Goal: Entertainment & Leisure: Browse casually

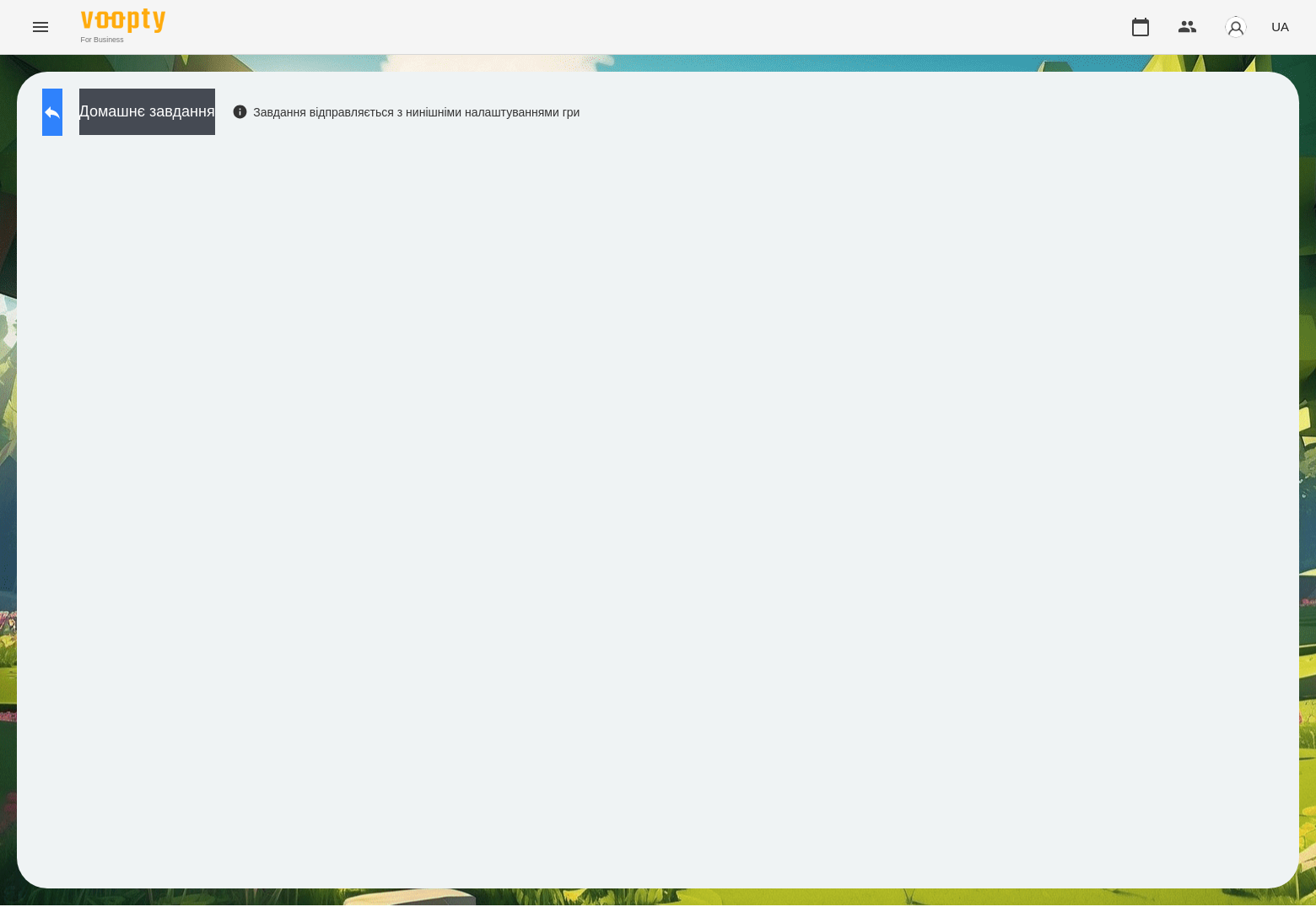
click at [62, 107] on button at bounding box center [52, 112] width 21 height 47
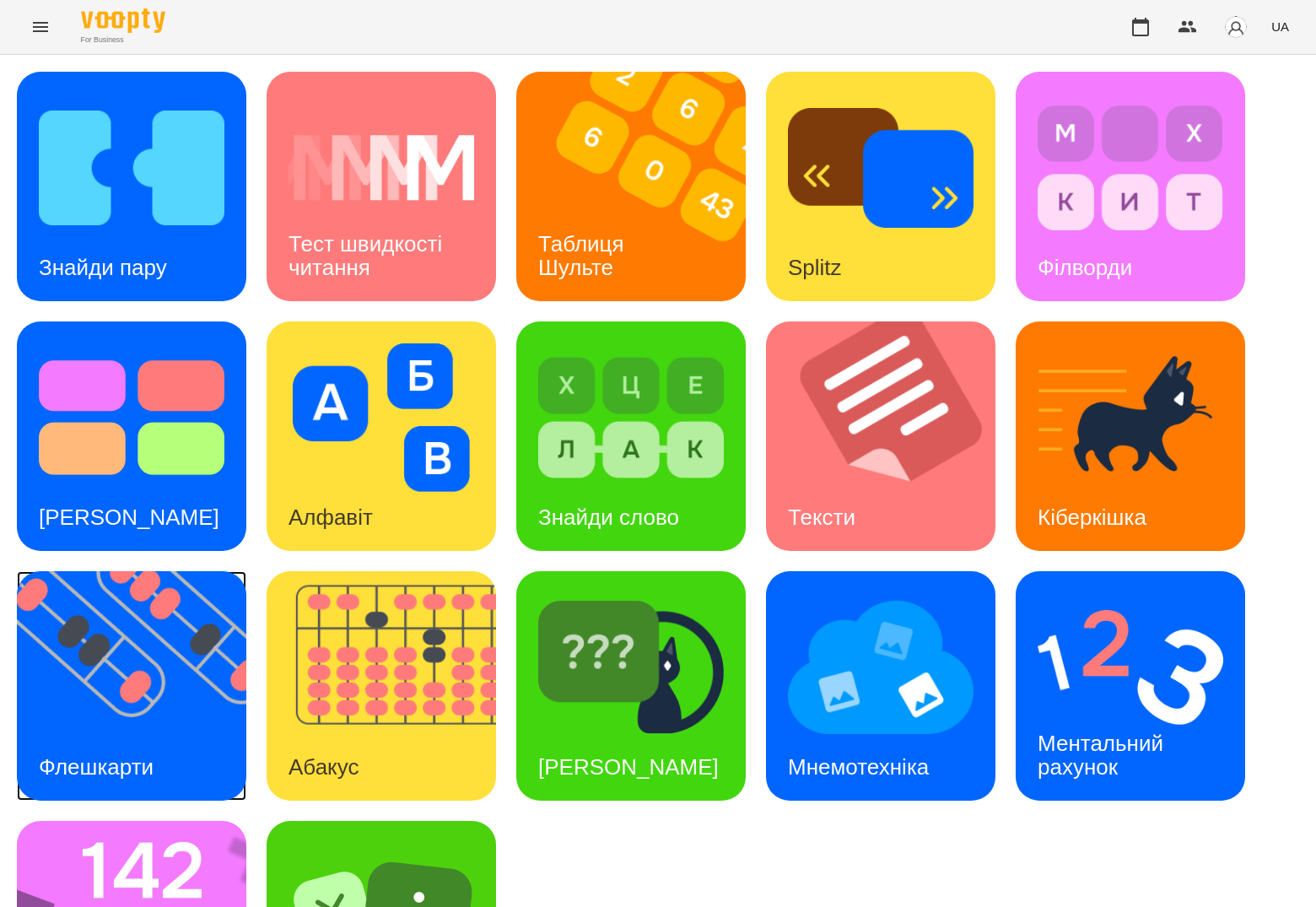
click at [206, 648] on img at bounding box center [142, 686] width 251 height 229
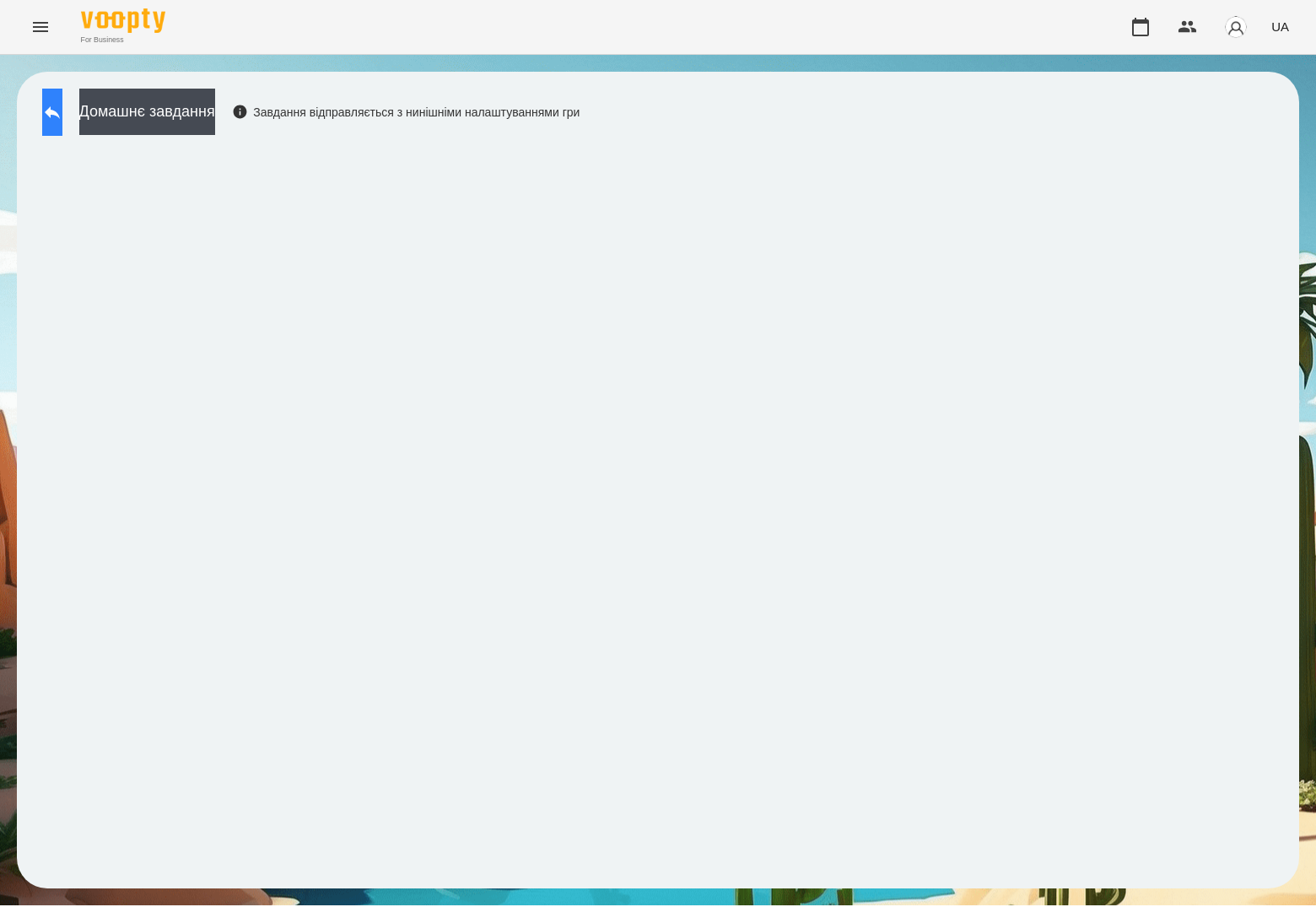
click at [62, 103] on icon at bounding box center [52, 112] width 21 height 21
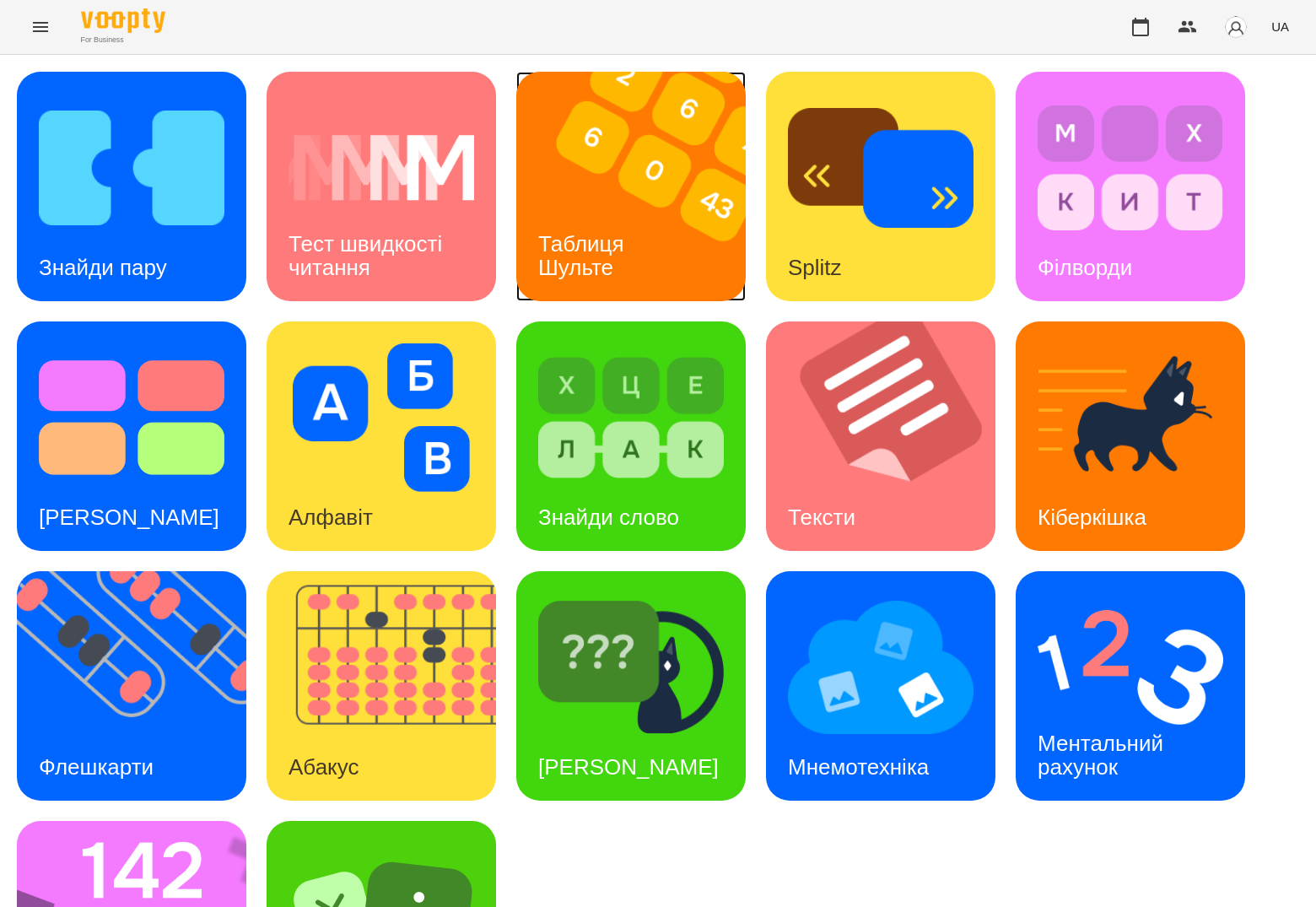
click at [666, 187] on img at bounding box center [641, 186] width 251 height 229
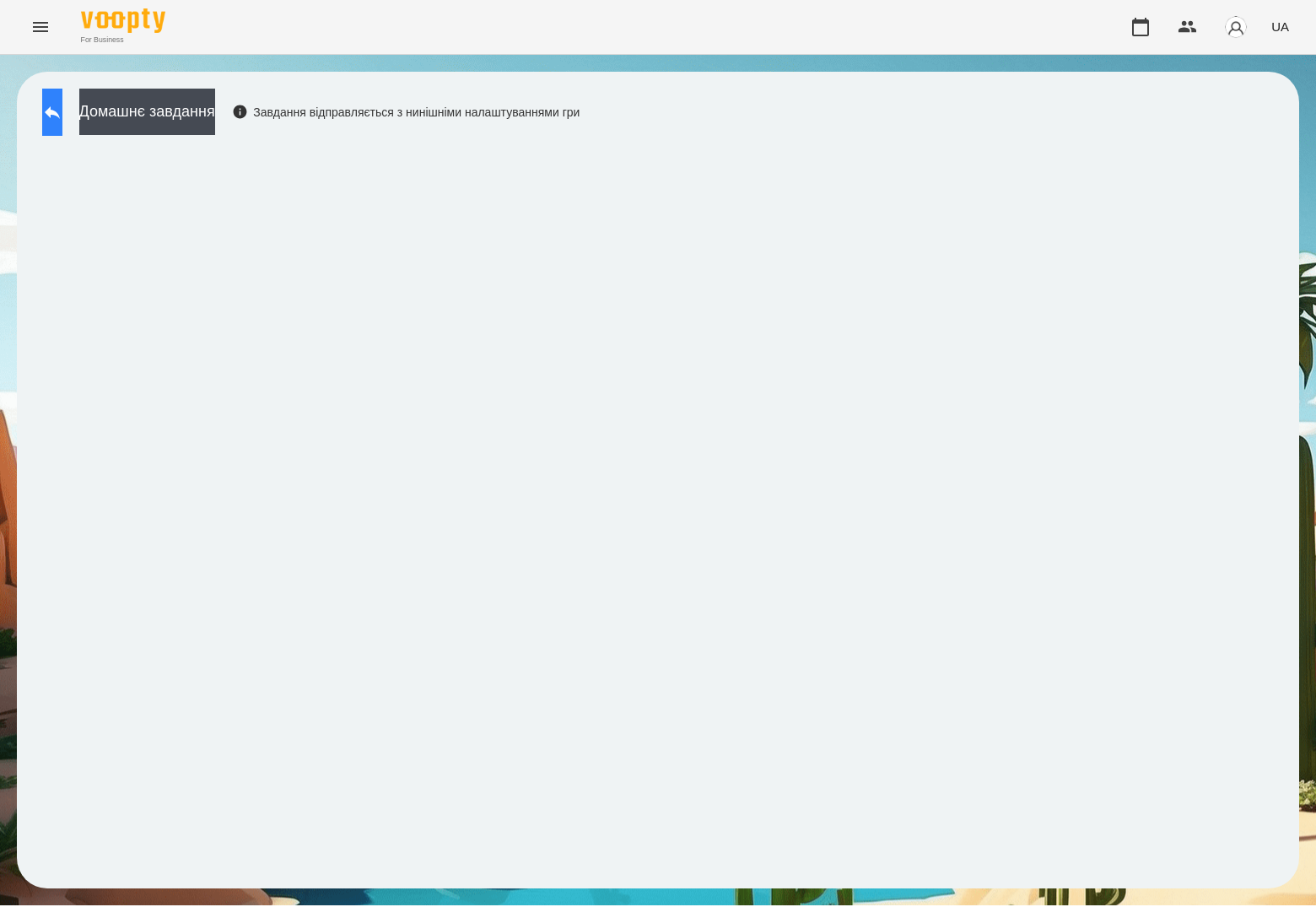
click at [62, 123] on button at bounding box center [52, 112] width 21 height 47
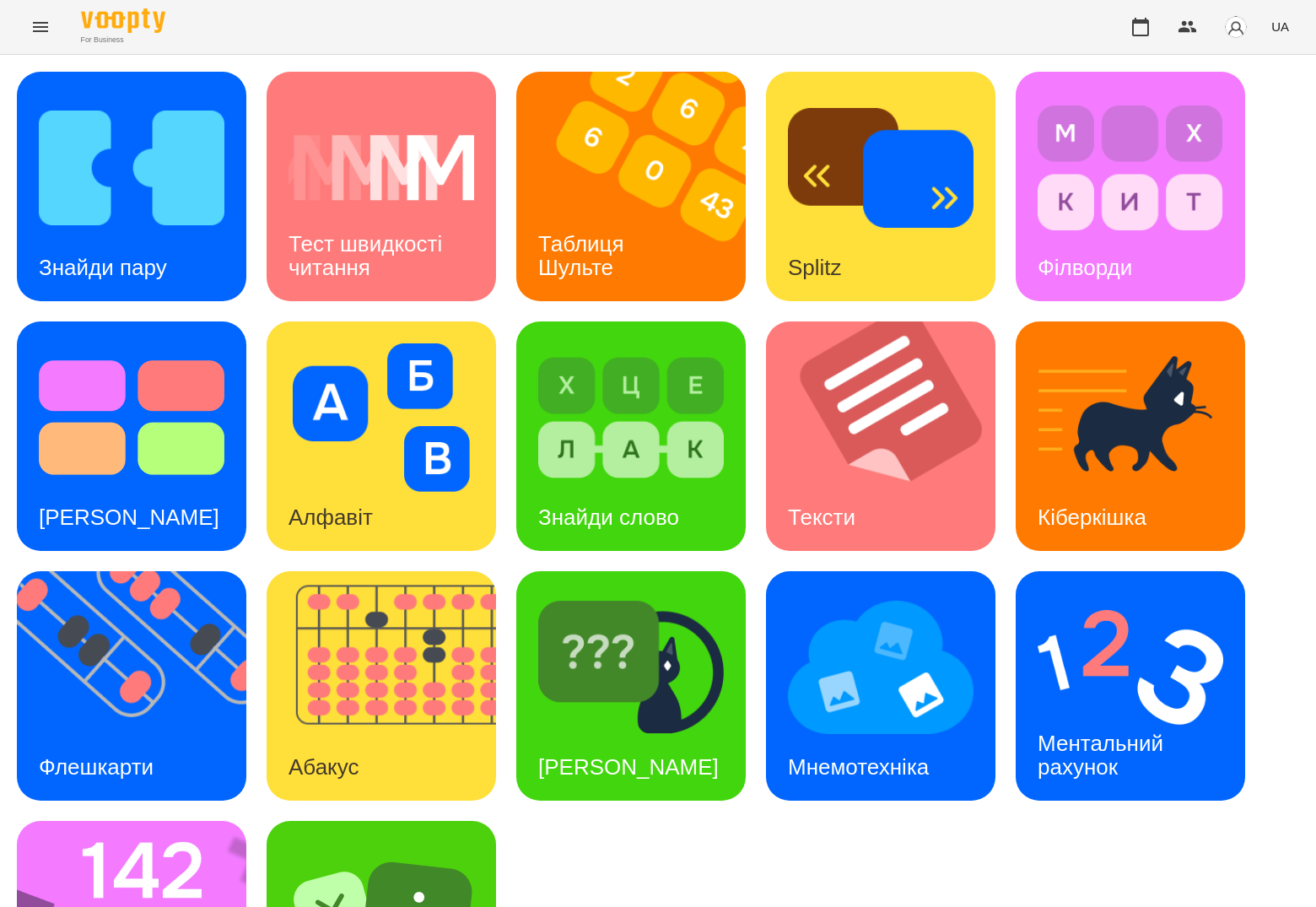
scroll to position [158, 0]
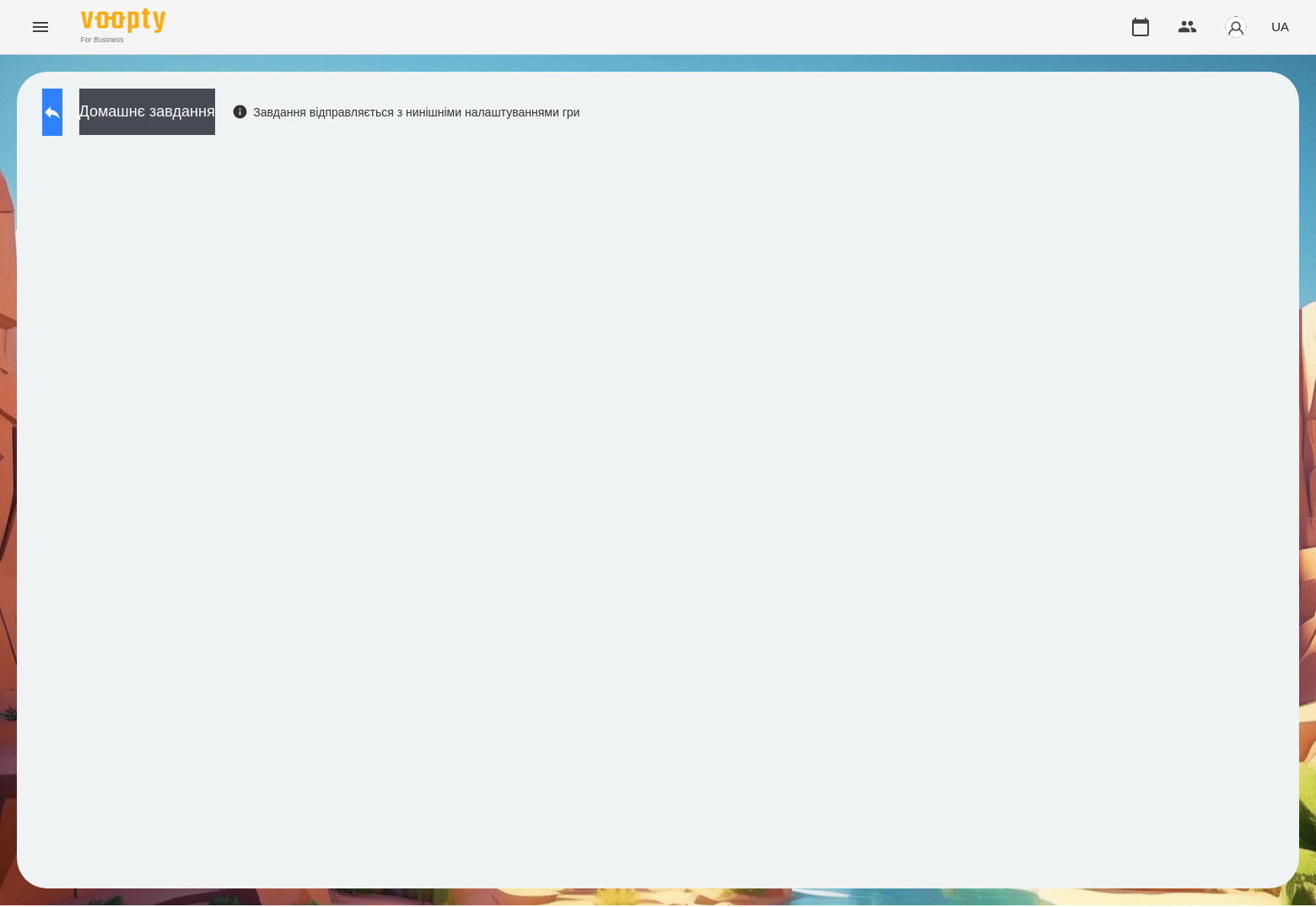
click at [62, 118] on icon at bounding box center [52, 112] width 21 height 21
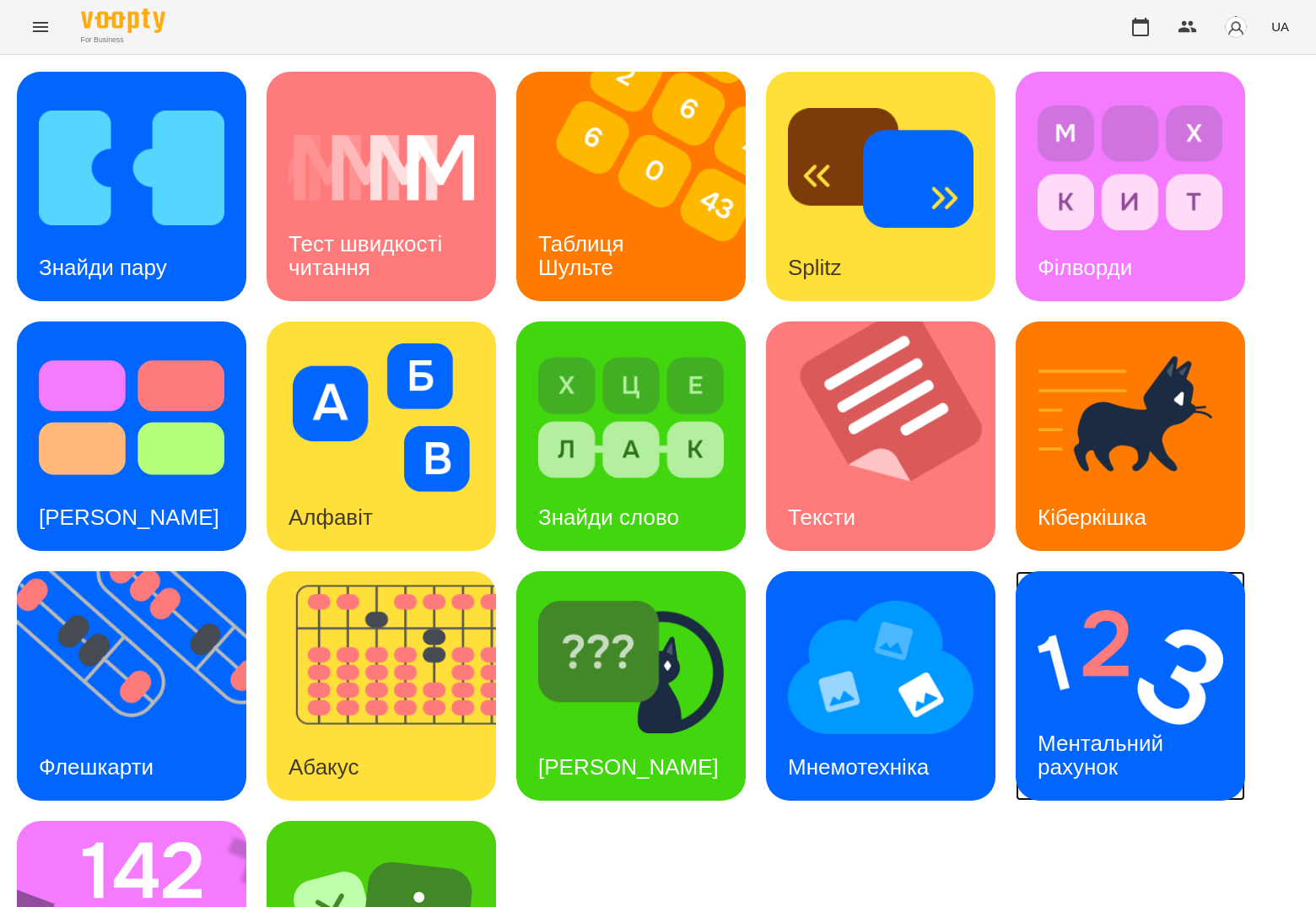
click at [1140, 710] on div "Ментальний рахунок" at bounding box center [1104, 756] width 175 height 91
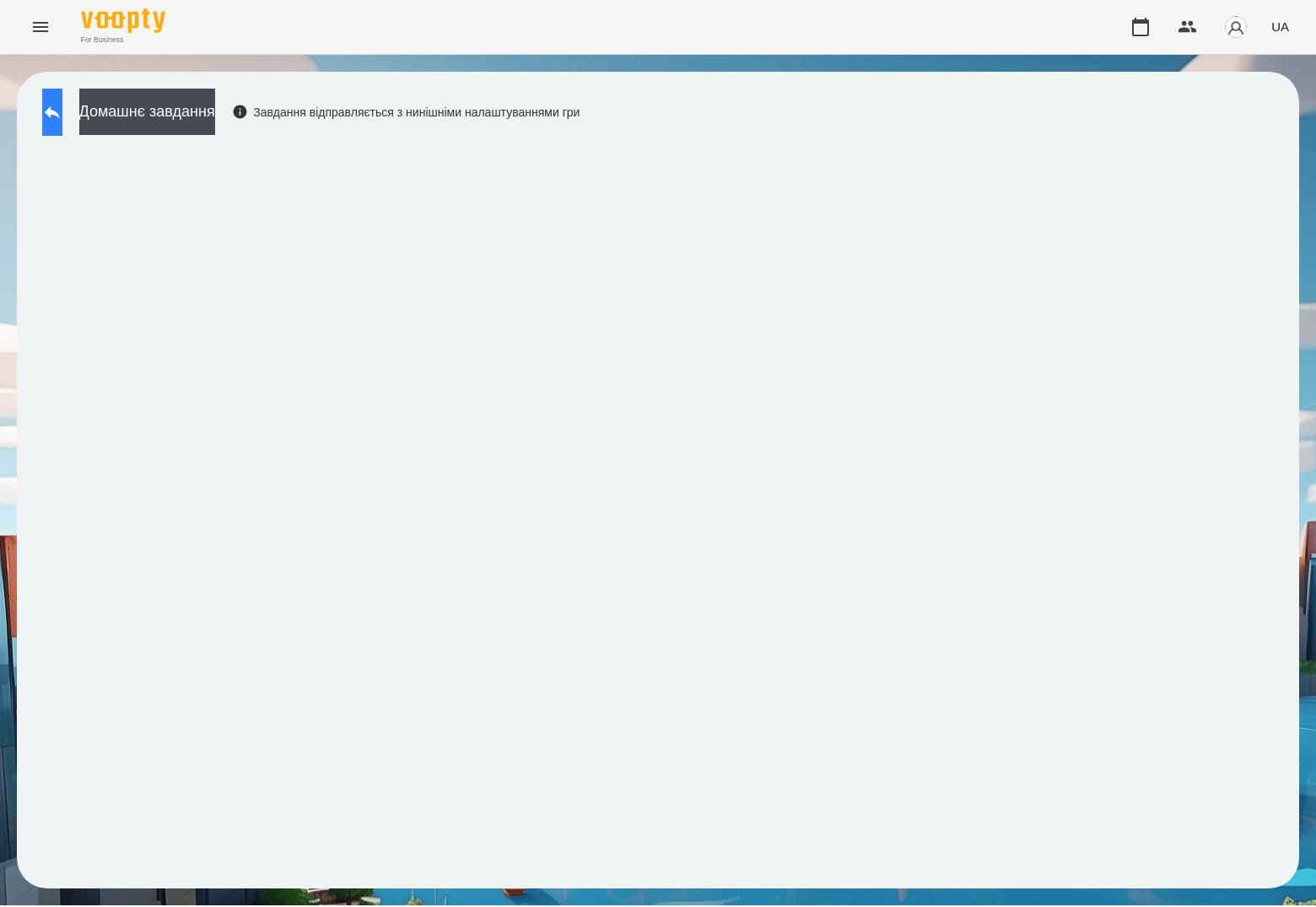
click at [62, 119] on icon at bounding box center [52, 112] width 21 height 21
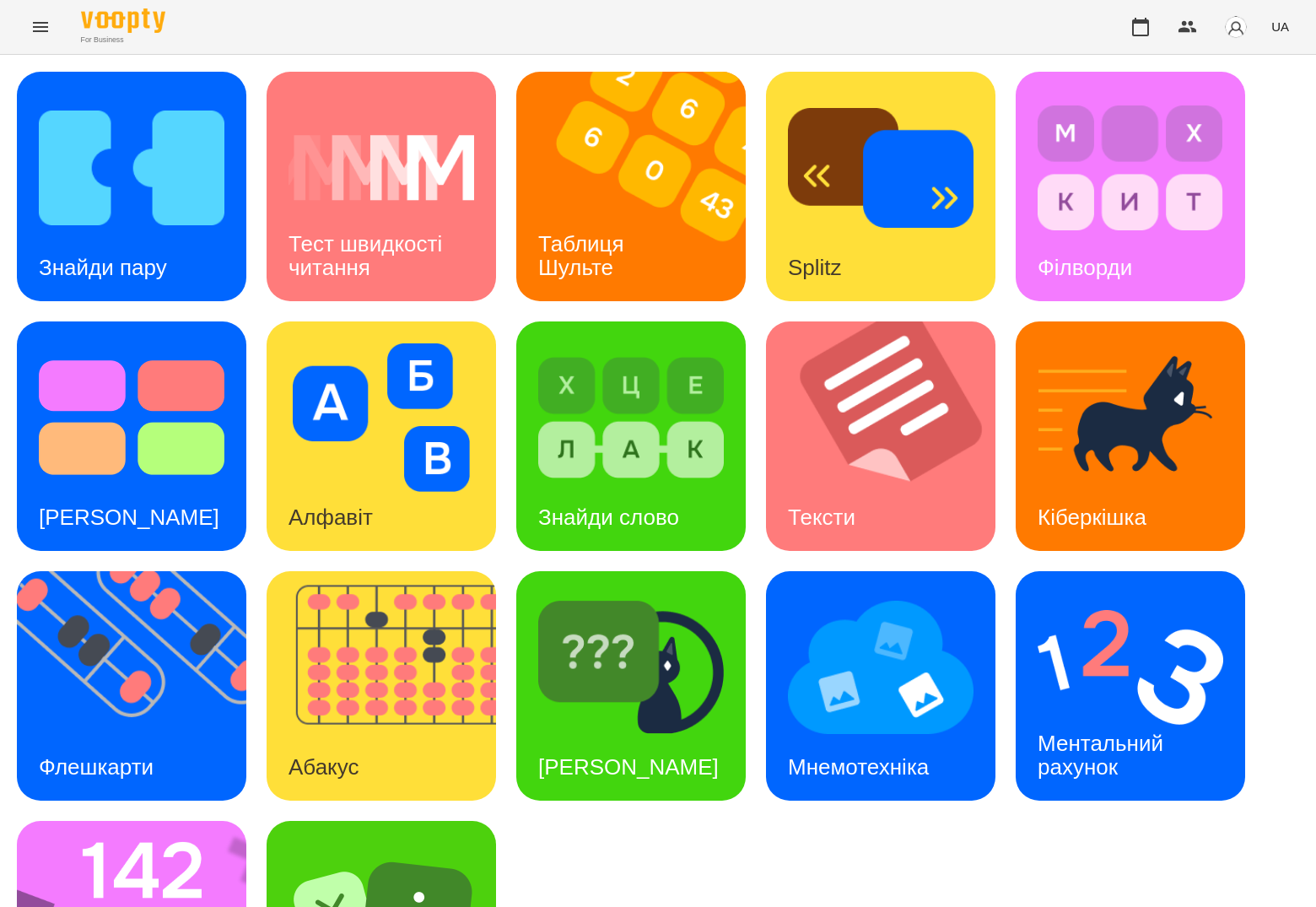
scroll to position [158, 0]
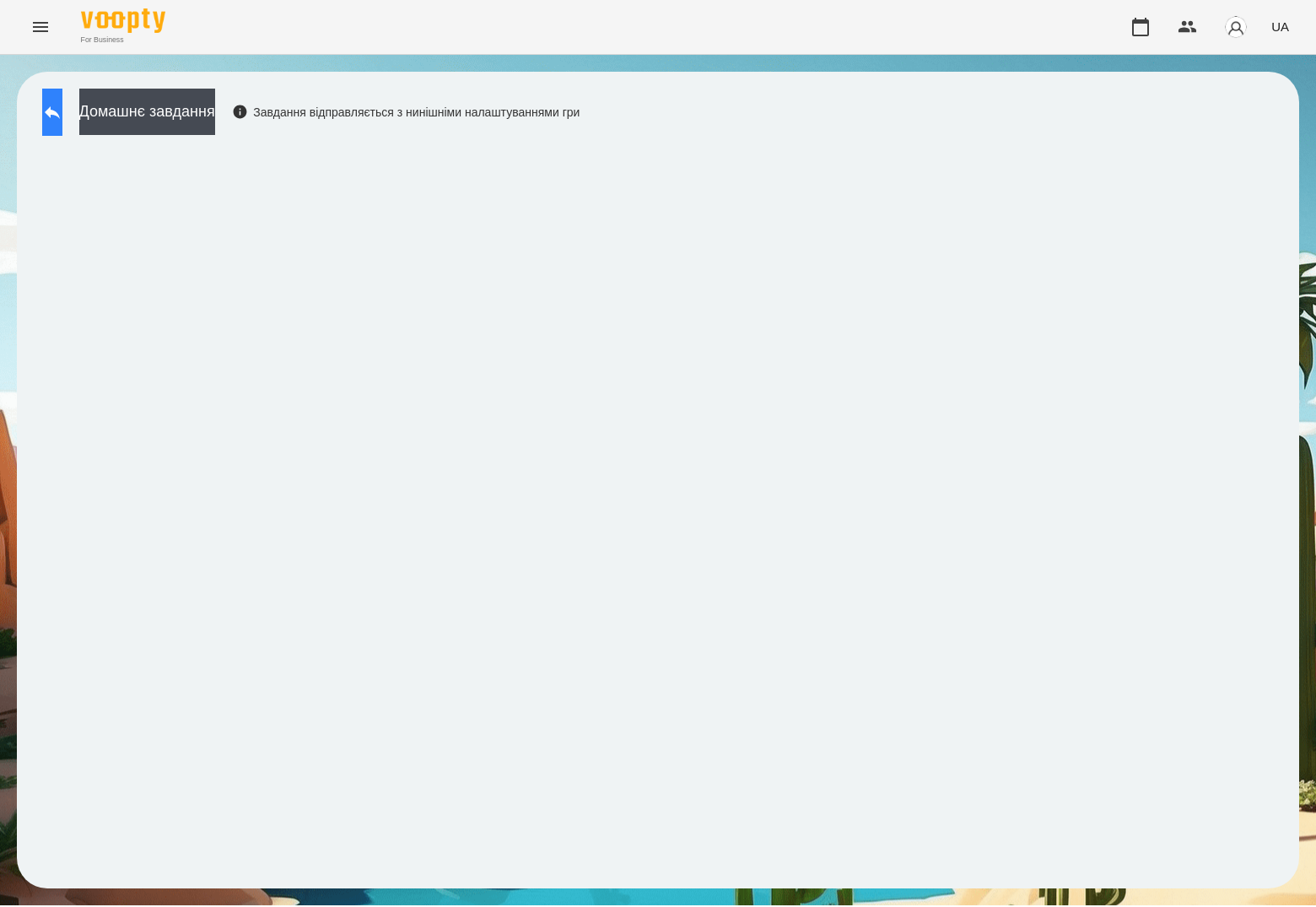
click at [62, 118] on icon at bounding box center [52, 112] width 21 height 21
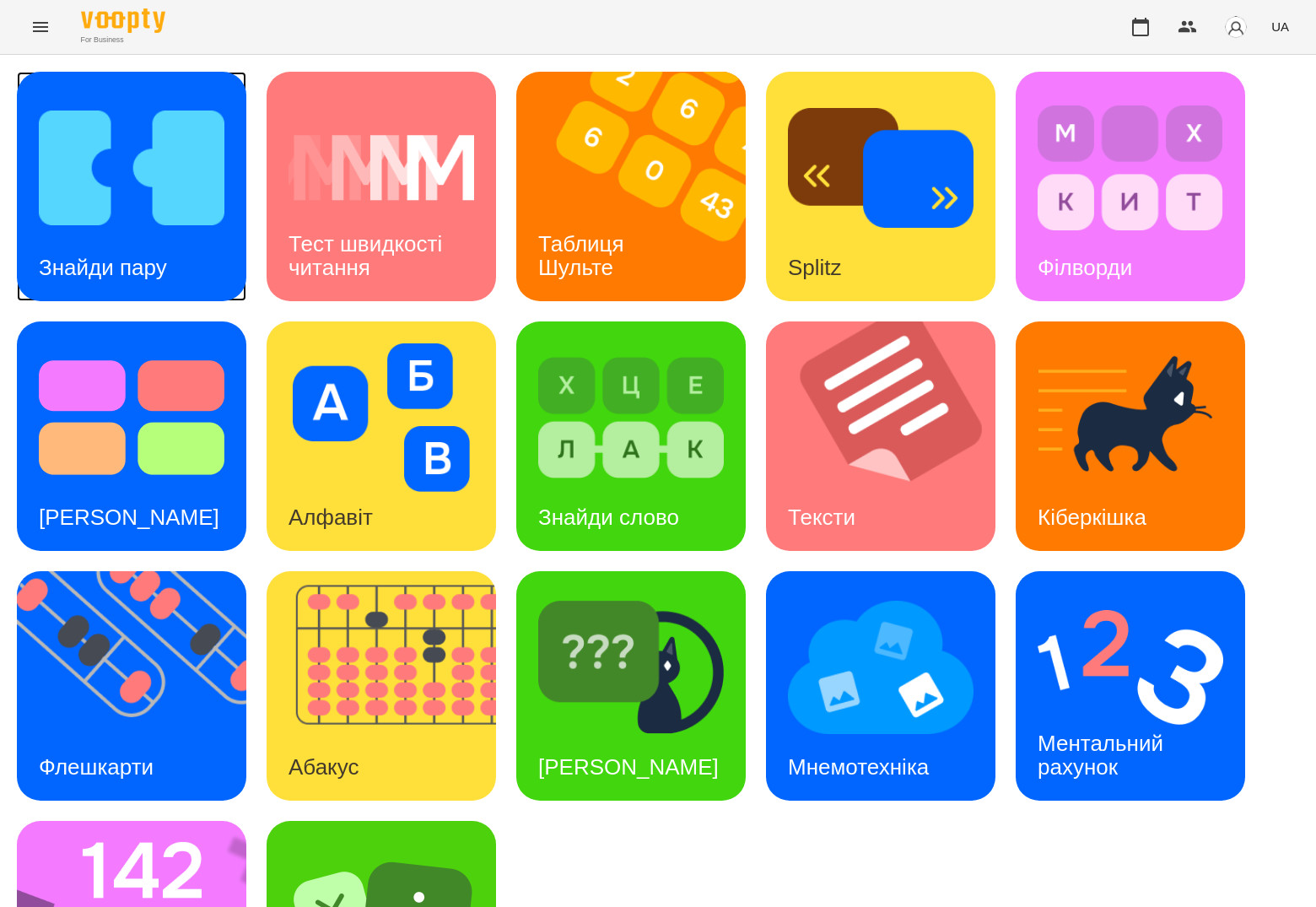
click at [116, 199] on img at bounding box center [131, 167] width 186 height 149
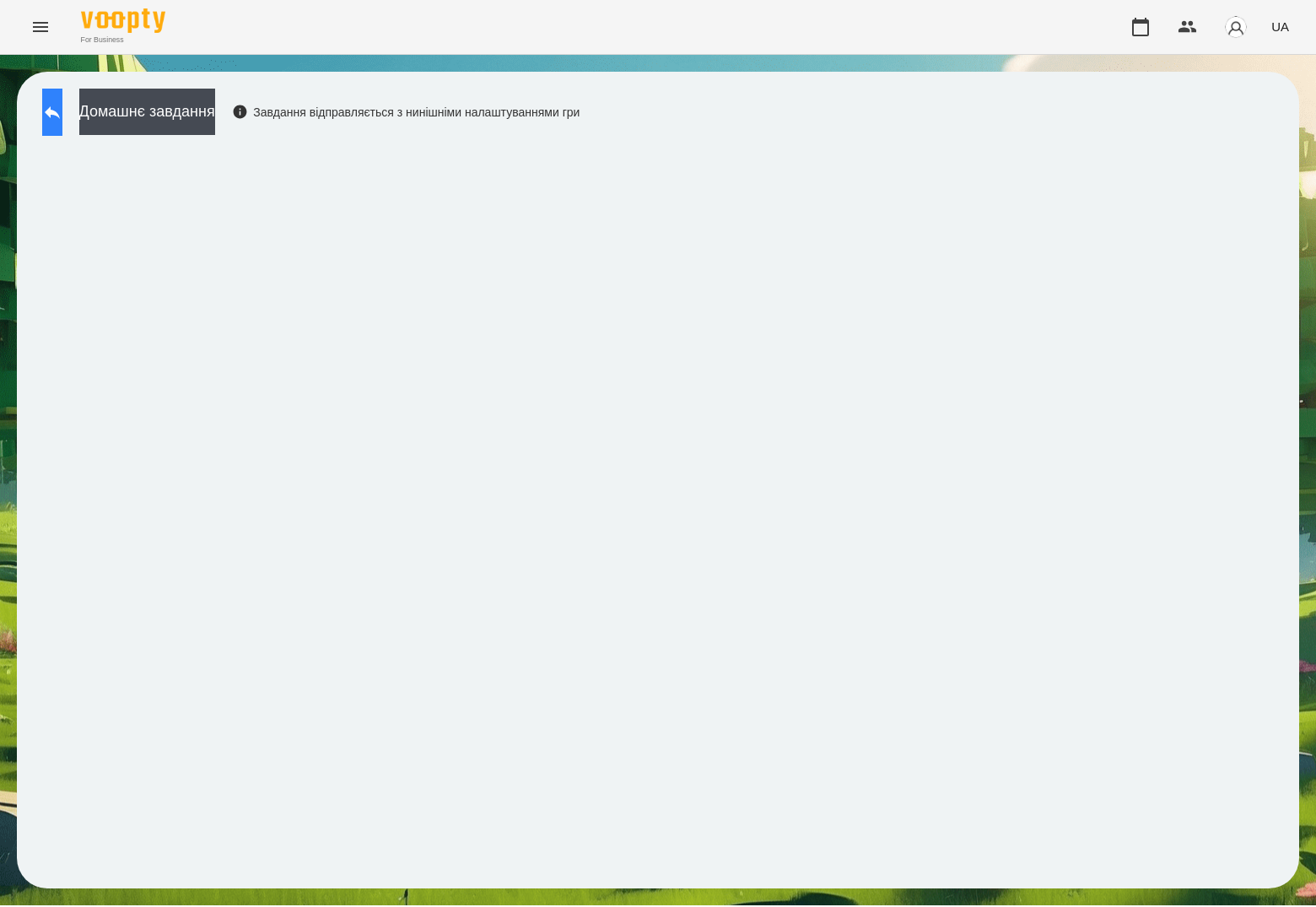
click at [61, 121] on button at bounding box center [52, 112] width 21 height 47
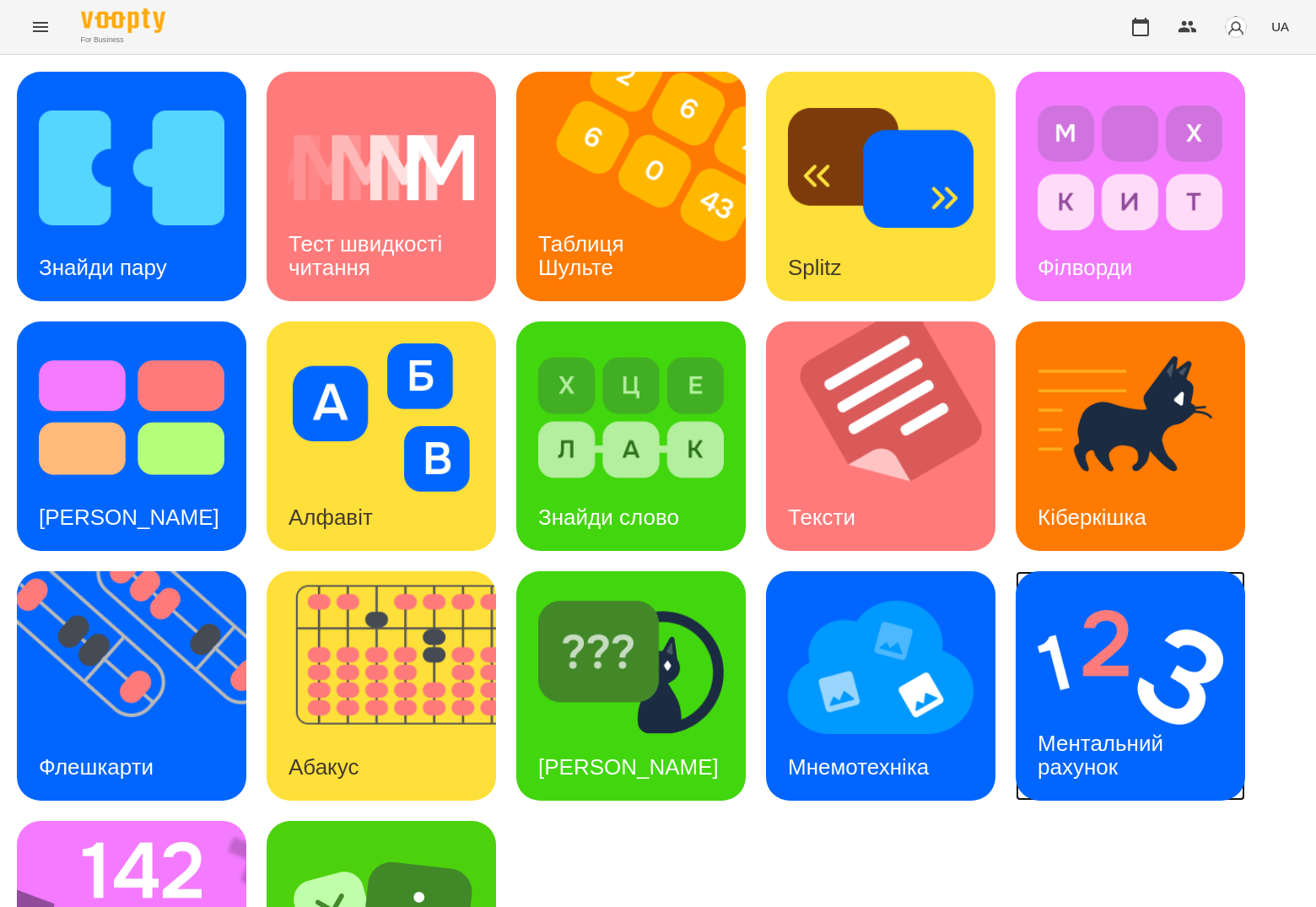
click at [1108, 731] on h3 "Ментальний рахунок" at bounding box center [1104, 755] width 132 height 48
